Goal: Find specific page/section: Find specific page/section

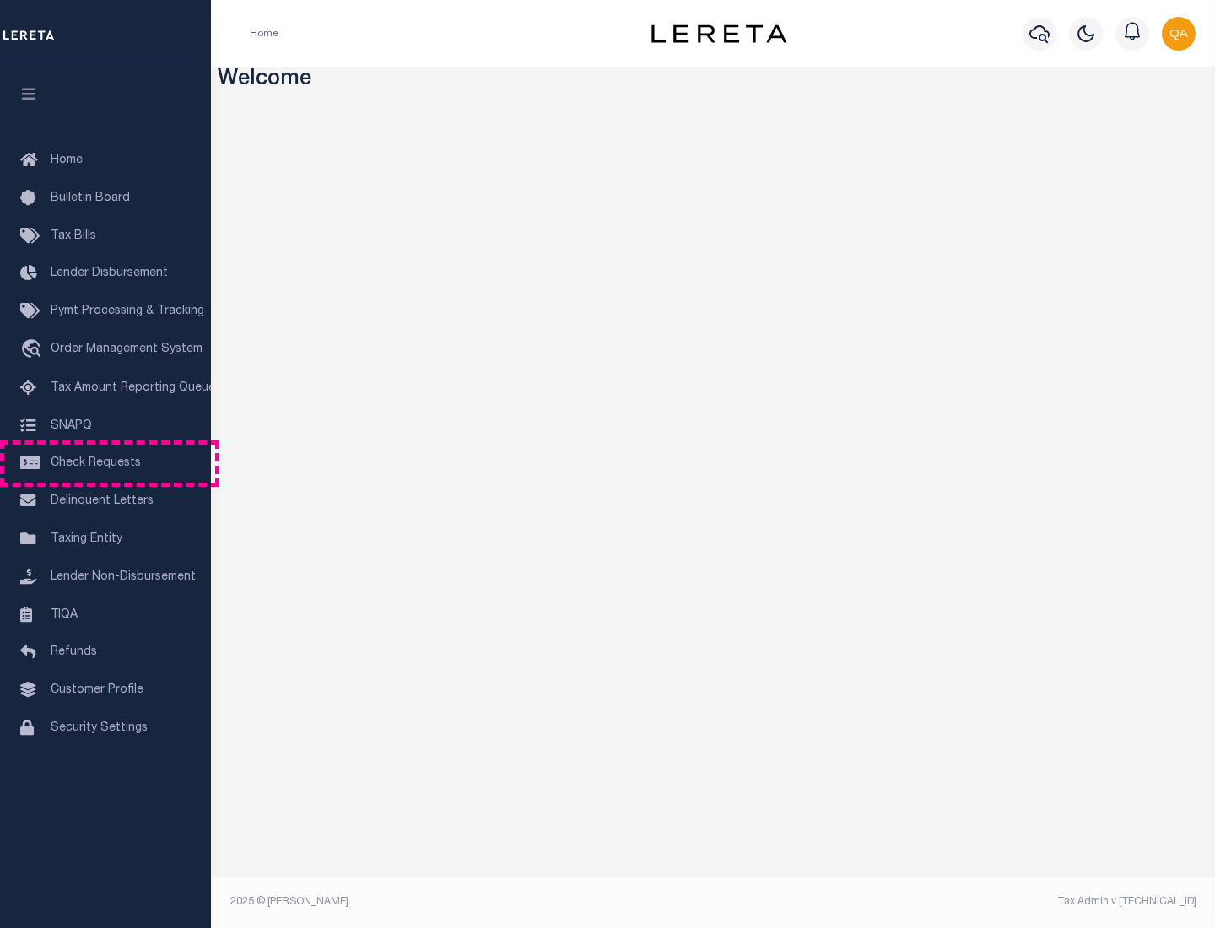
click at [105, 463] on span "Check Requests" at bounding box center [96, 463] width 90 height 12
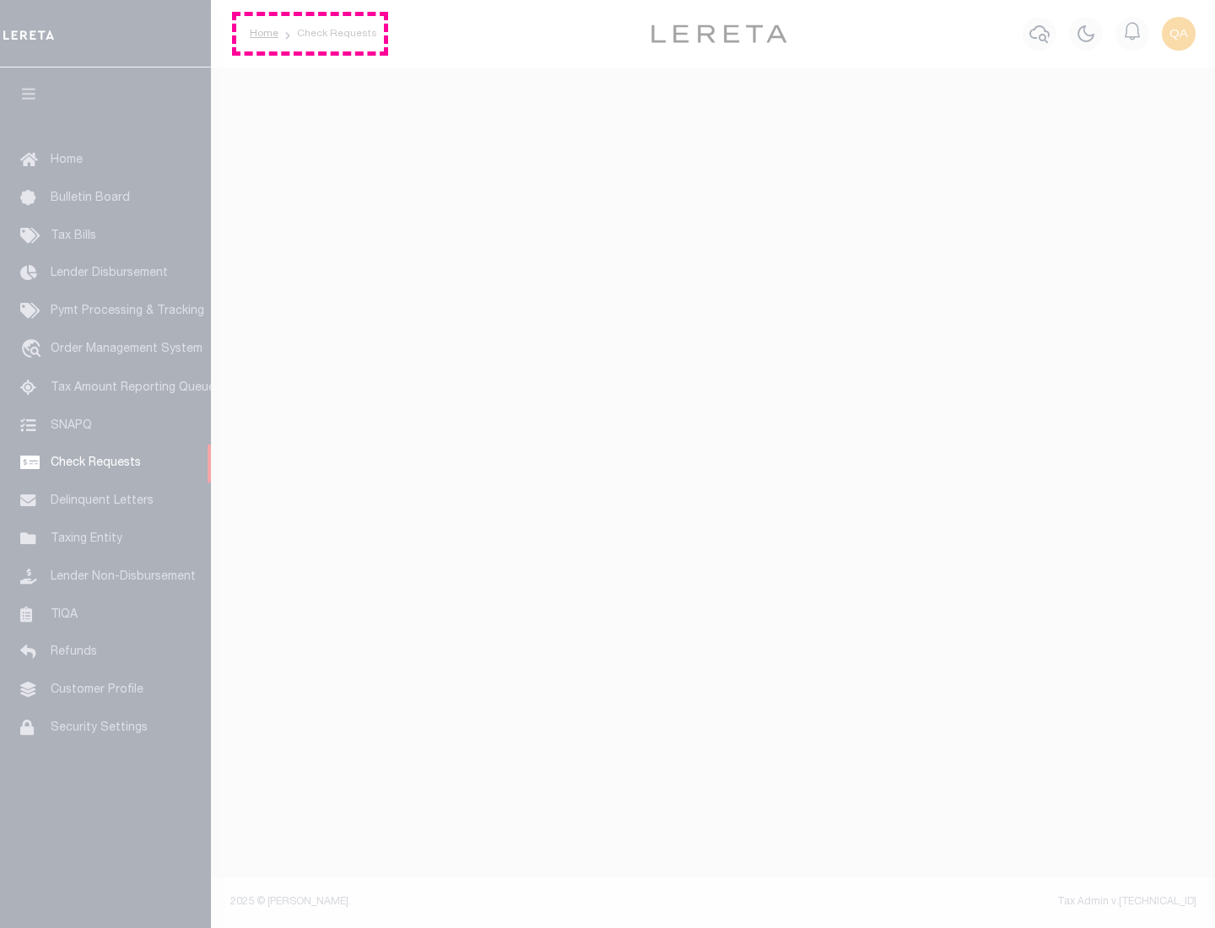
select select "50"
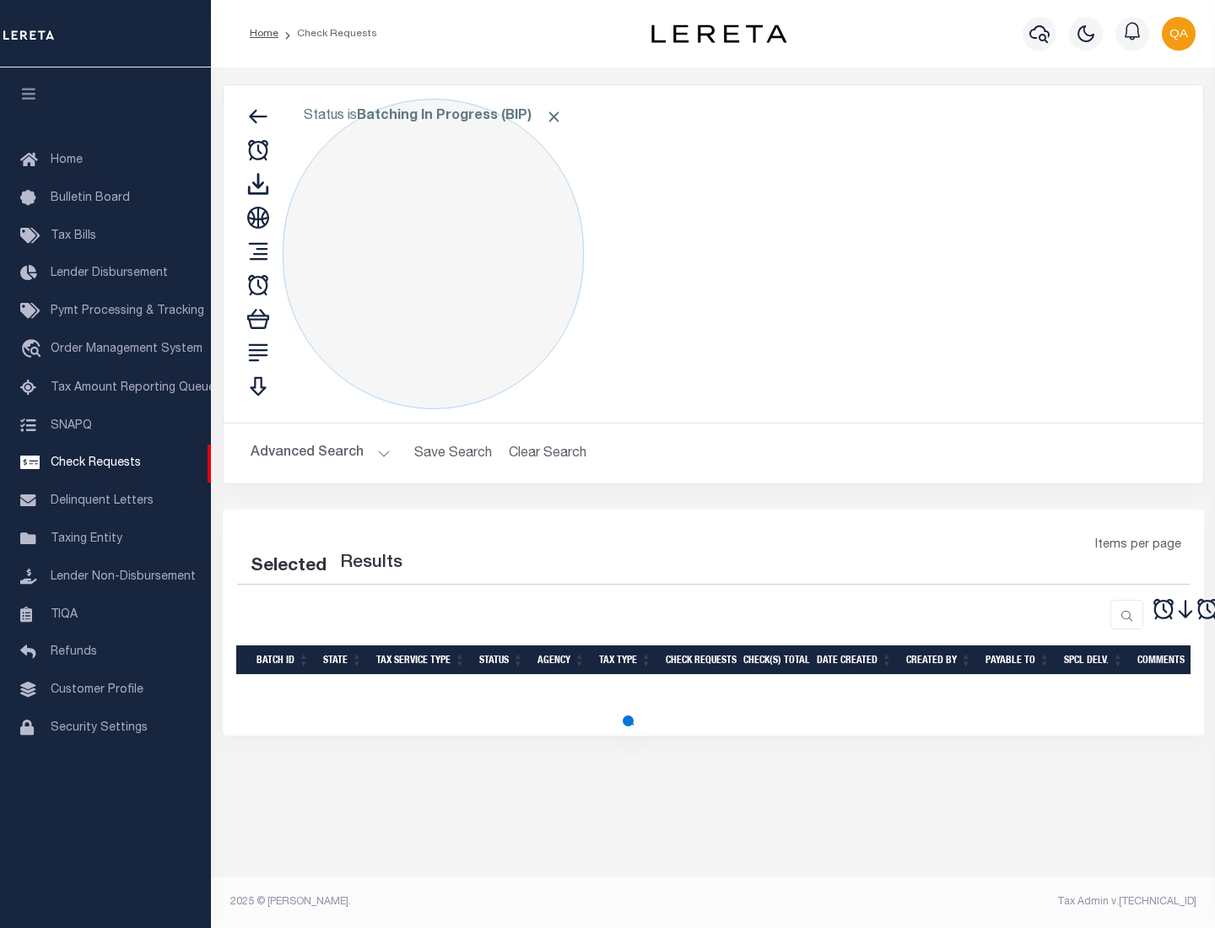
select select "50"
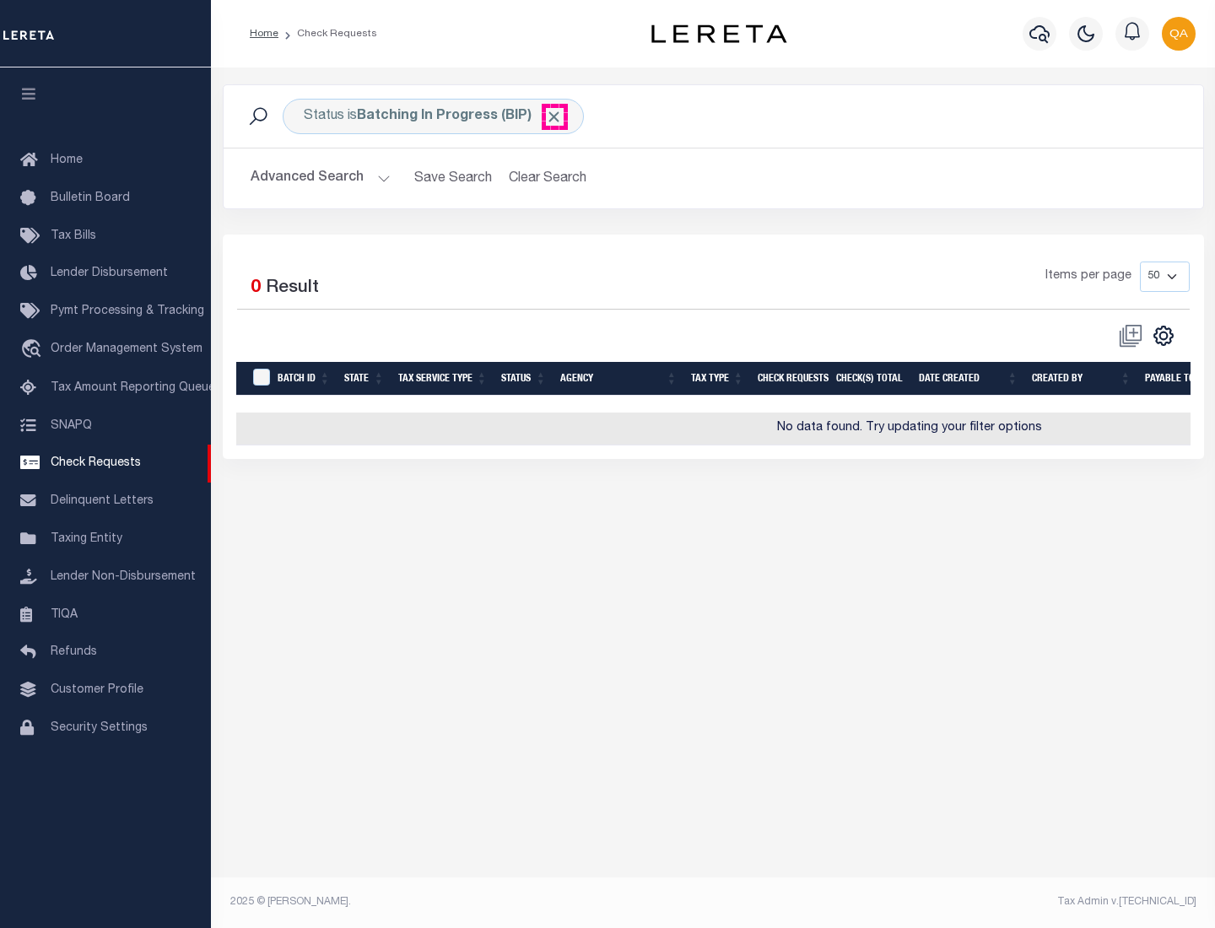
click at [554, 116] on span "Click to Remove" at bounding box center [554, 117] width 18 height 18
